Goal: Use online tool/utility: Use online tool/utility

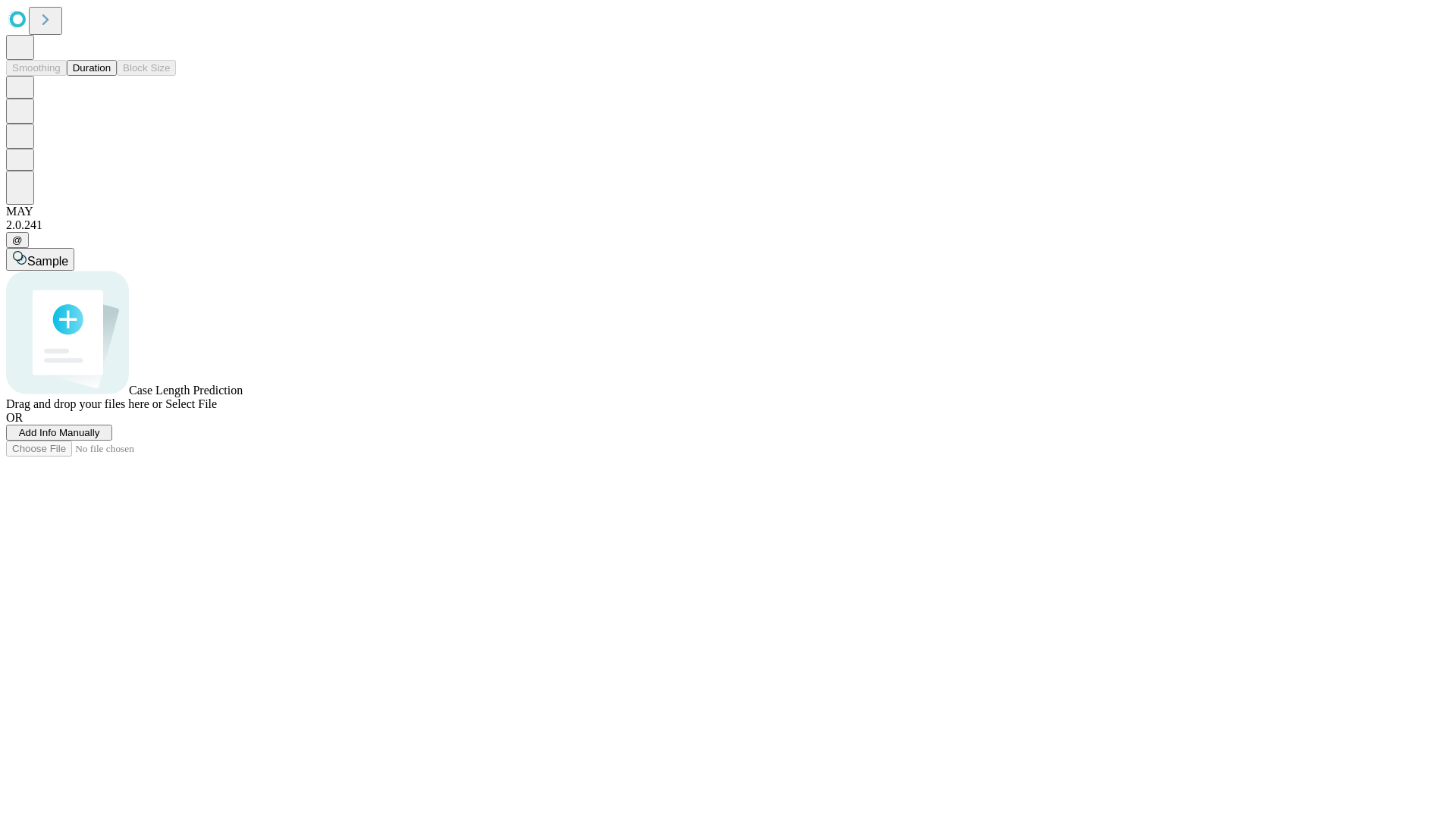
click at [100, 438] on span "Add Info Manually" at bounding box center [59, 432] width 81 height 11
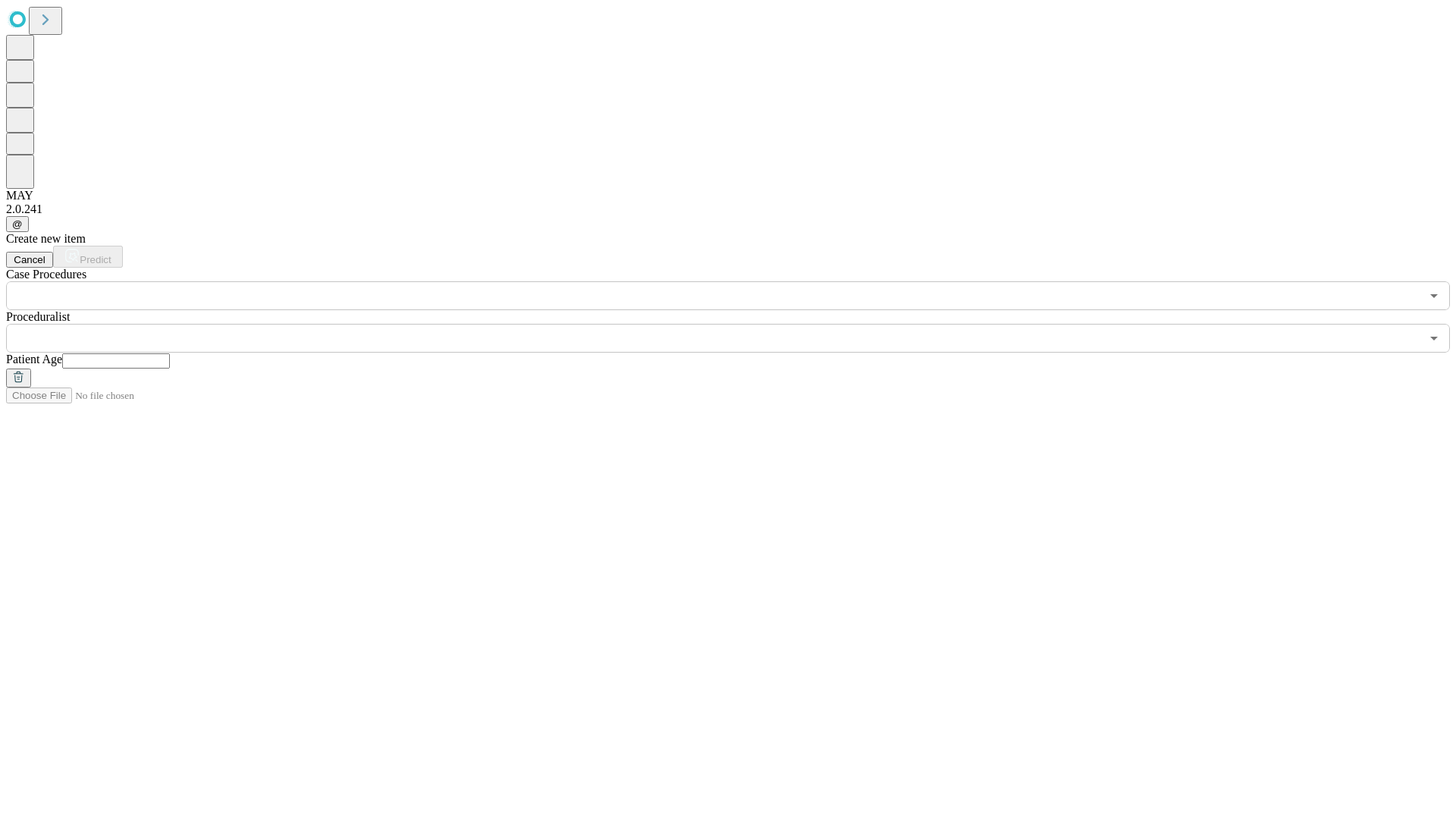
click at [170, 354] on input "text" at bounding box center [116, 361] width 108 height 15
type input "**"
click at [739, 324] on input "text" at bounding box center [713, 338] width 1415 height 29
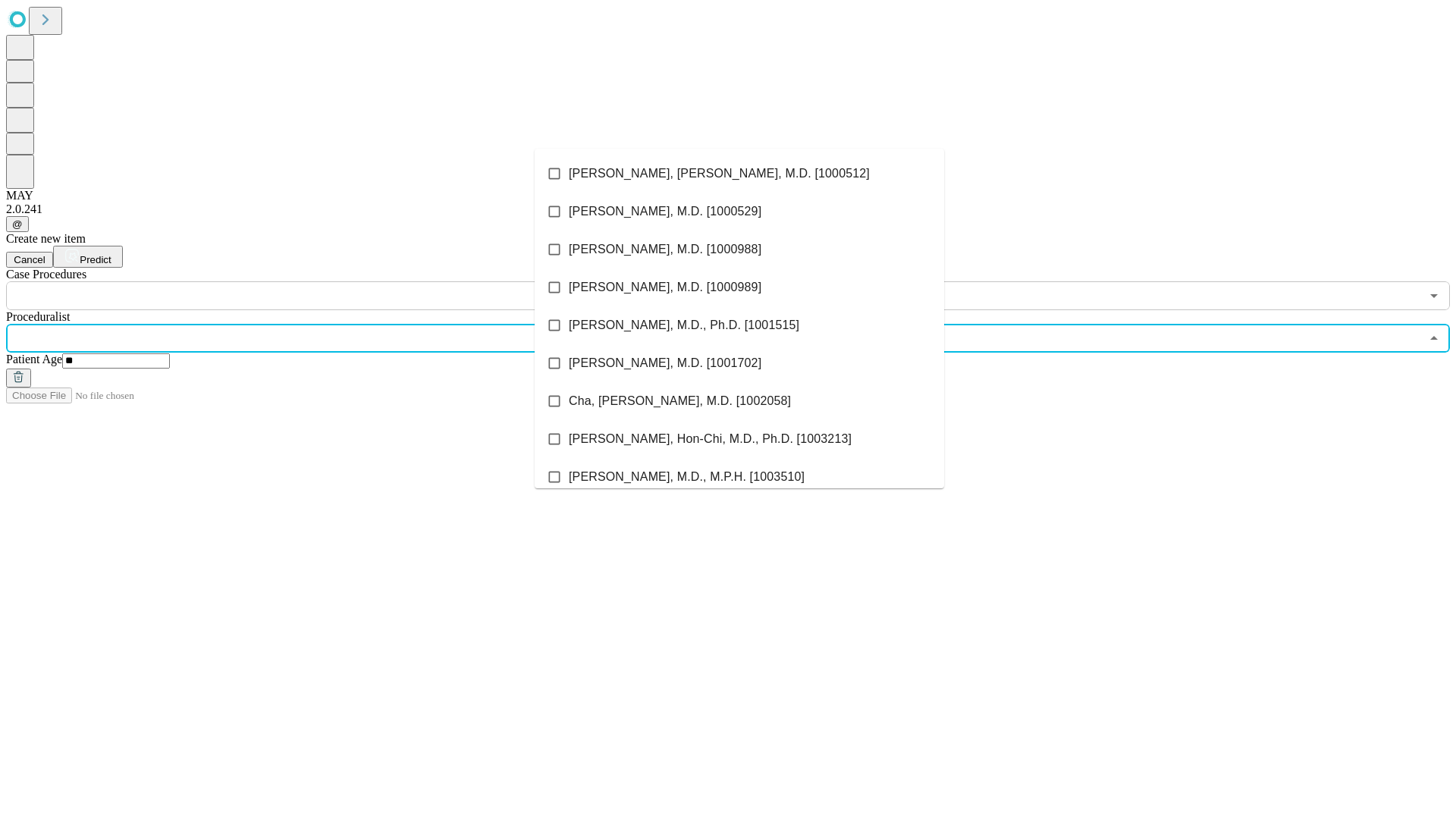
click at [740, 174] on li "[PERSON_NAME], [PERSON_NAME], M.D. [1000512]" at bounding box center [739, 174] width 410 height 38
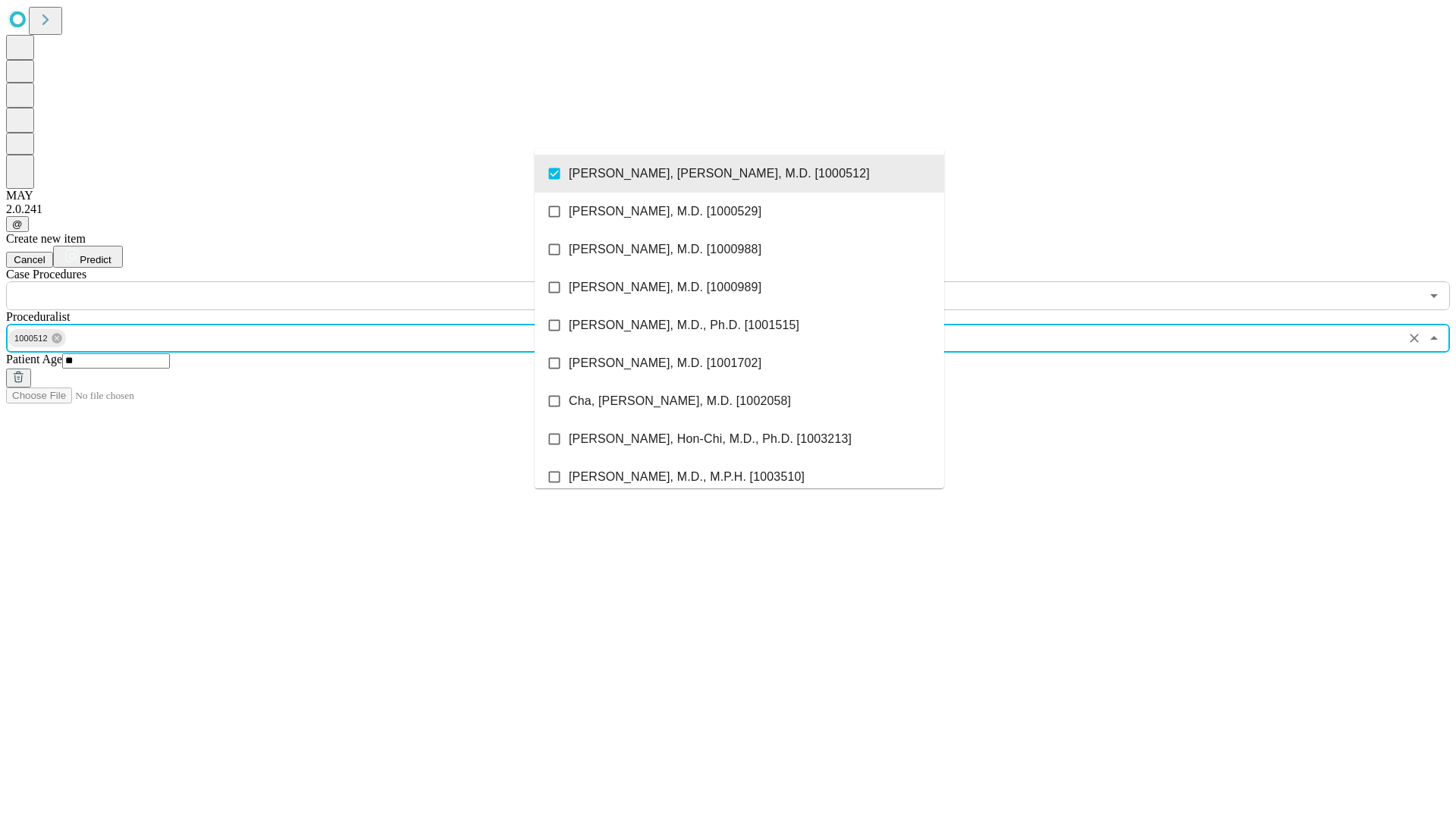
click at [319, 281] on input "text" at bounding box center [713, 296] width 1415 height 29
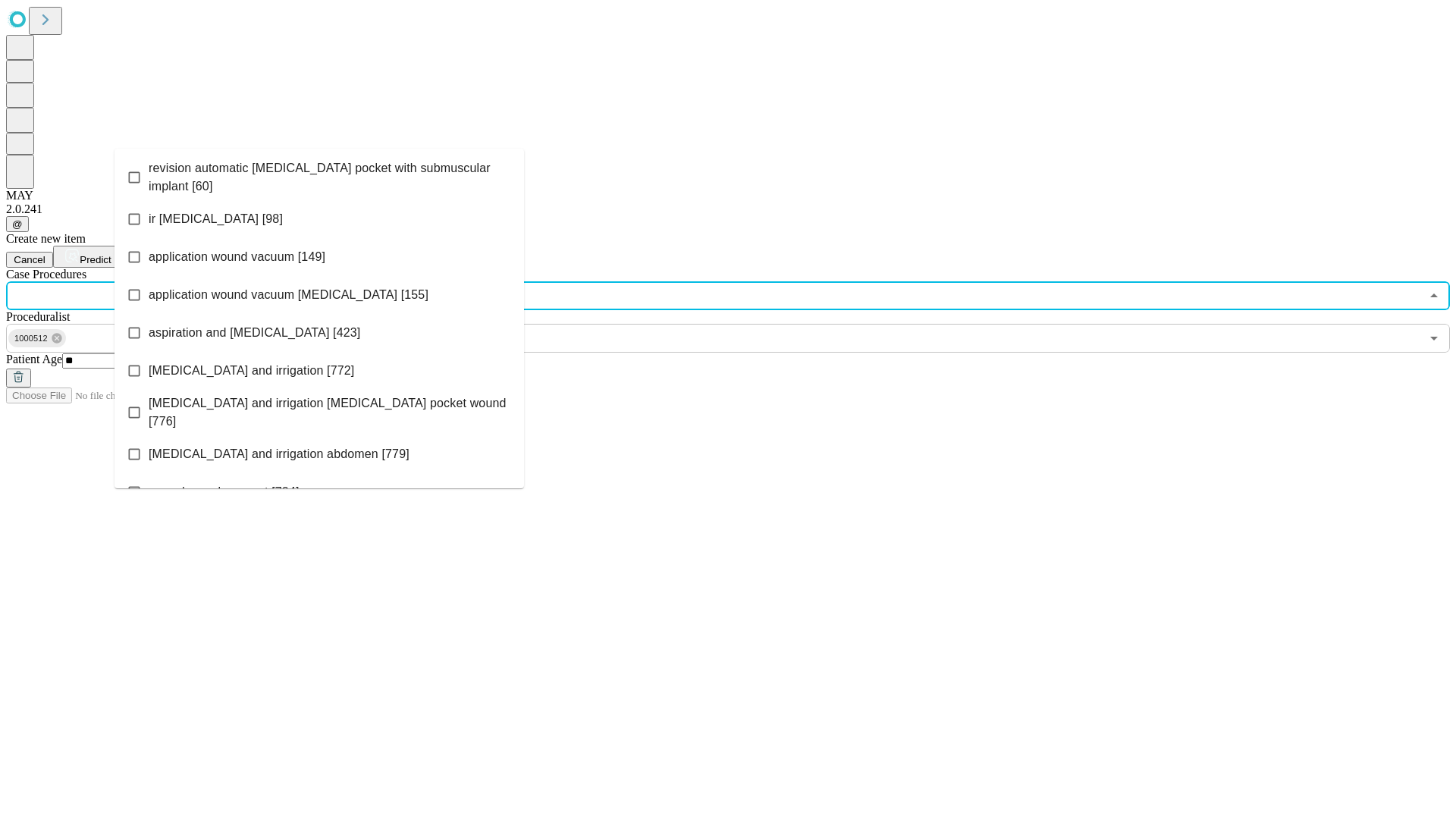
click at [320, 174] on span "revision automatic [MEDICAL_DATA] pocket with submuscular implant [60]" at bounding box center [330, 177] width 363 height 36
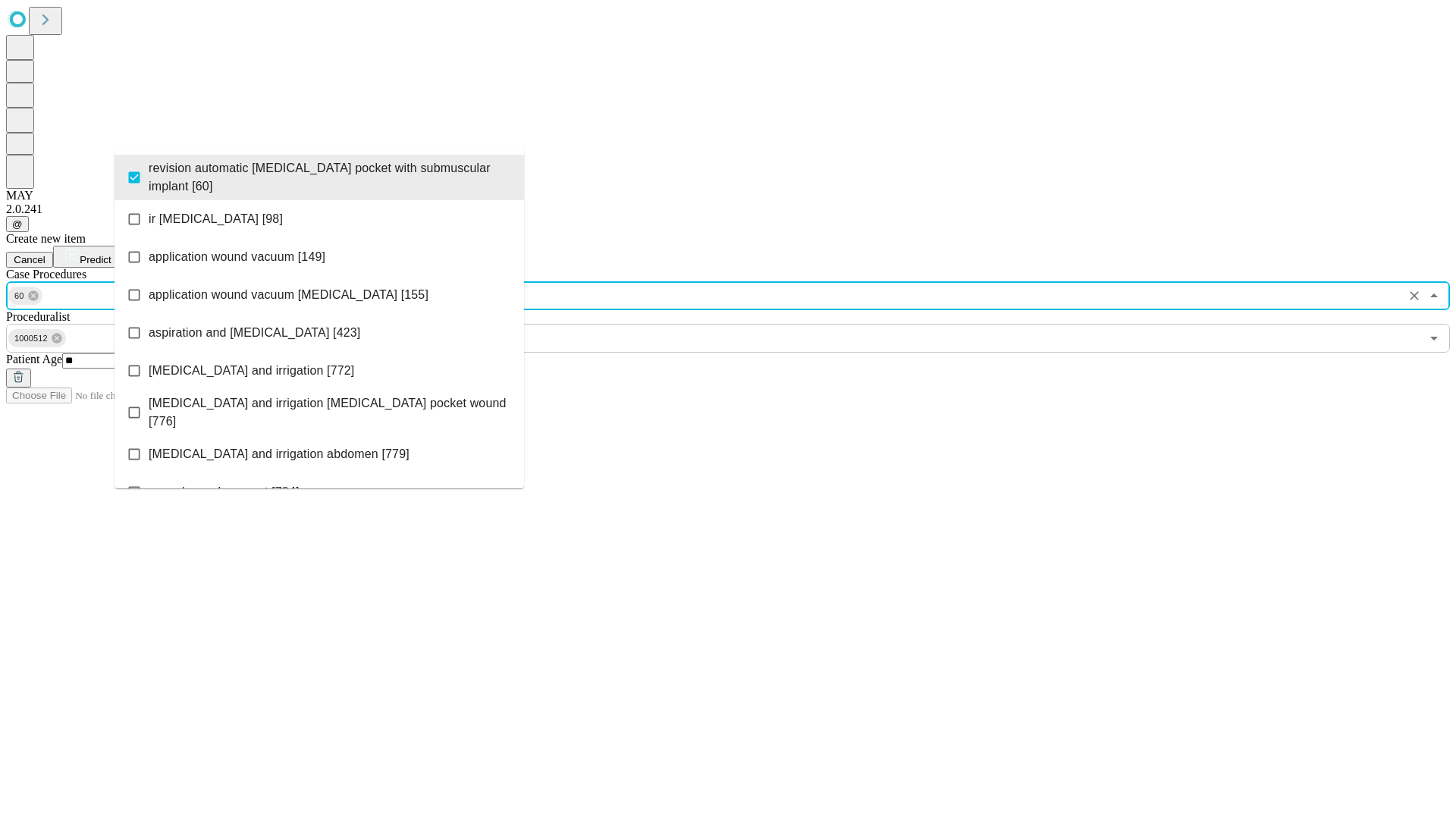
click at [110, 254] on span "Predict" at bounding box center [95, 259] width 31 height 11
